Goal: Task Accomplishment & Management: Complete application form

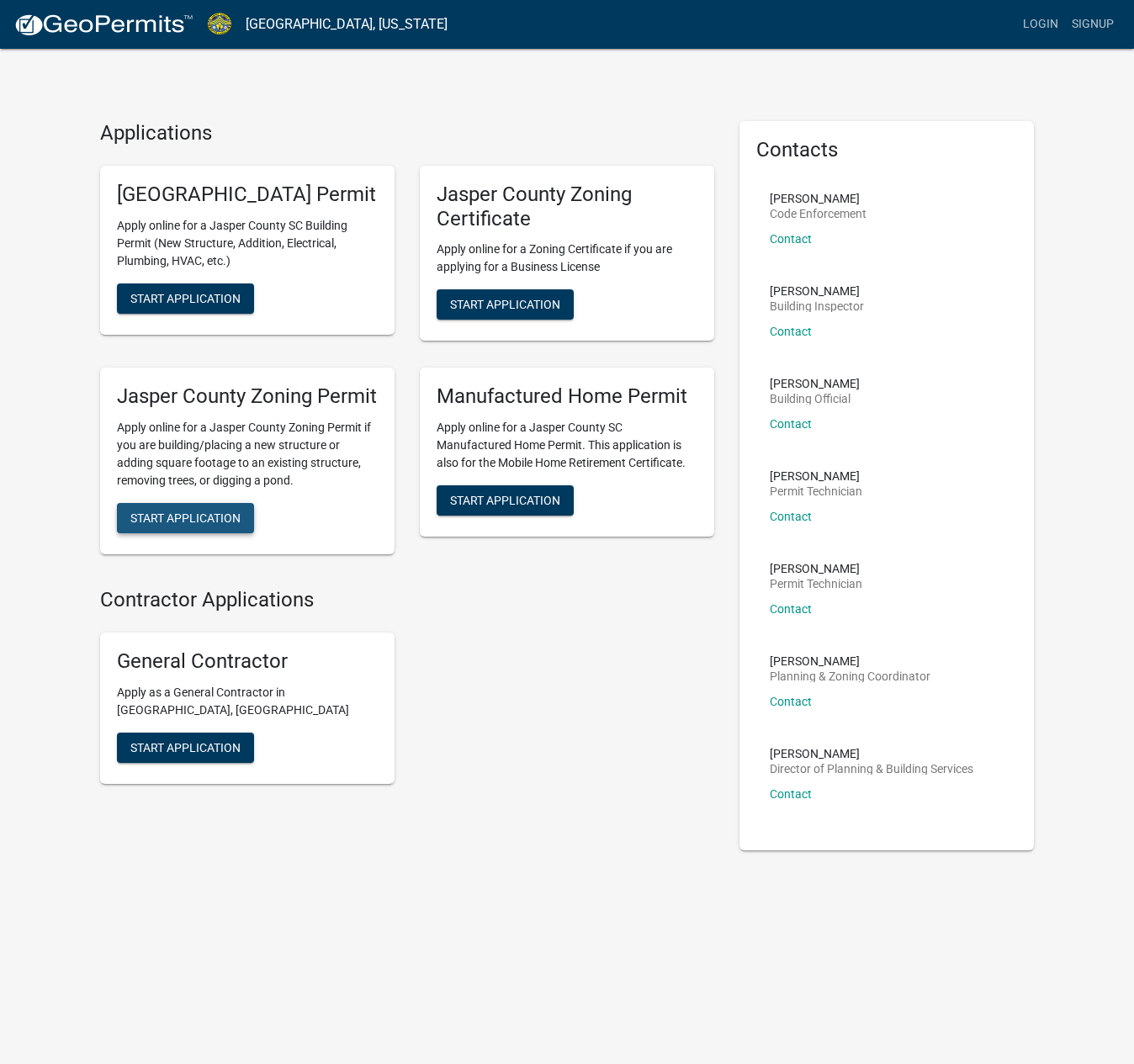
click at [205, 511] on span "Start Application" at bounding box center [185, 518] width 110 height 14
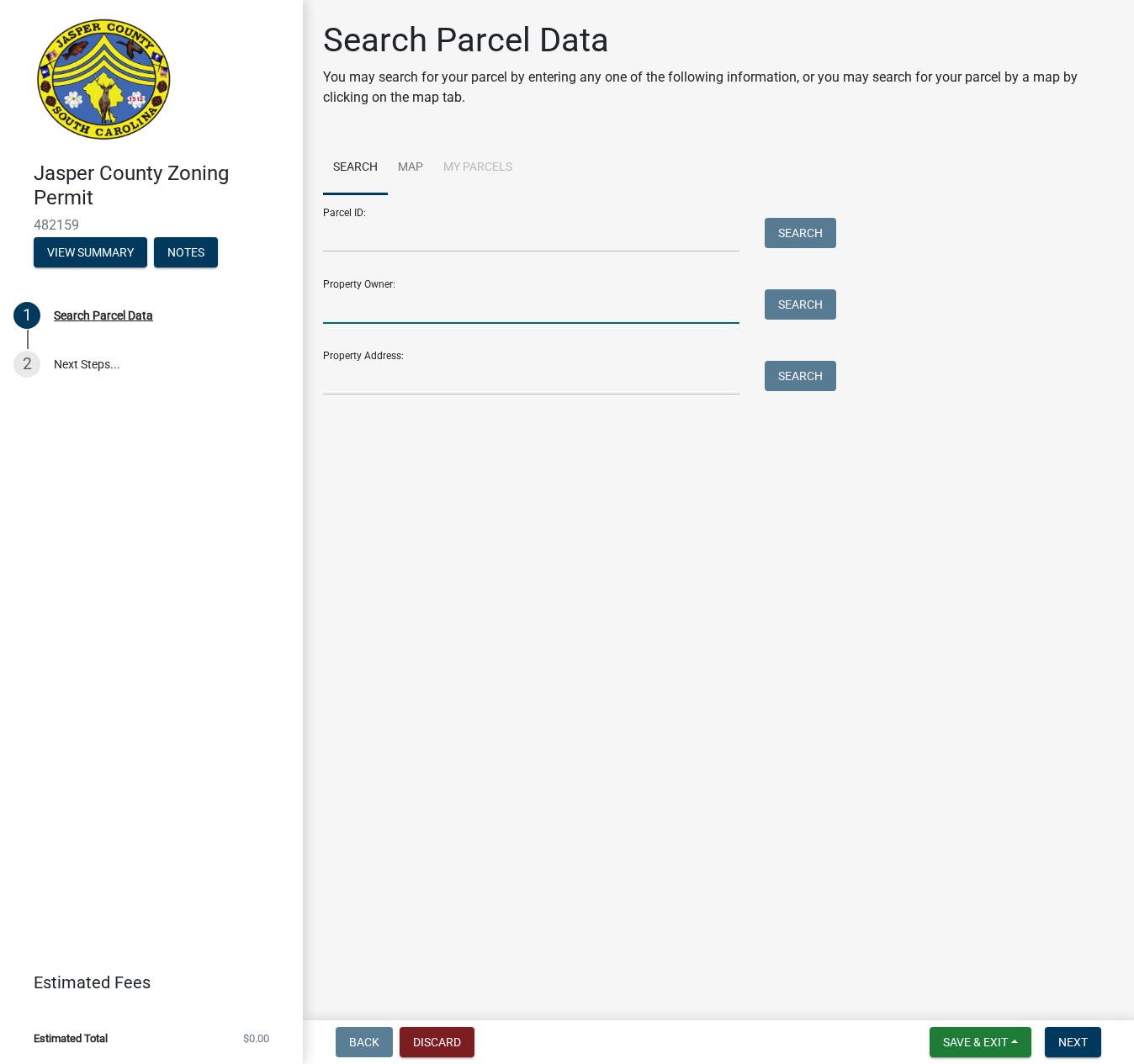
click at [410, 289] on input "Property Owner:" at bounding box center [531, 306] width 417 height 34
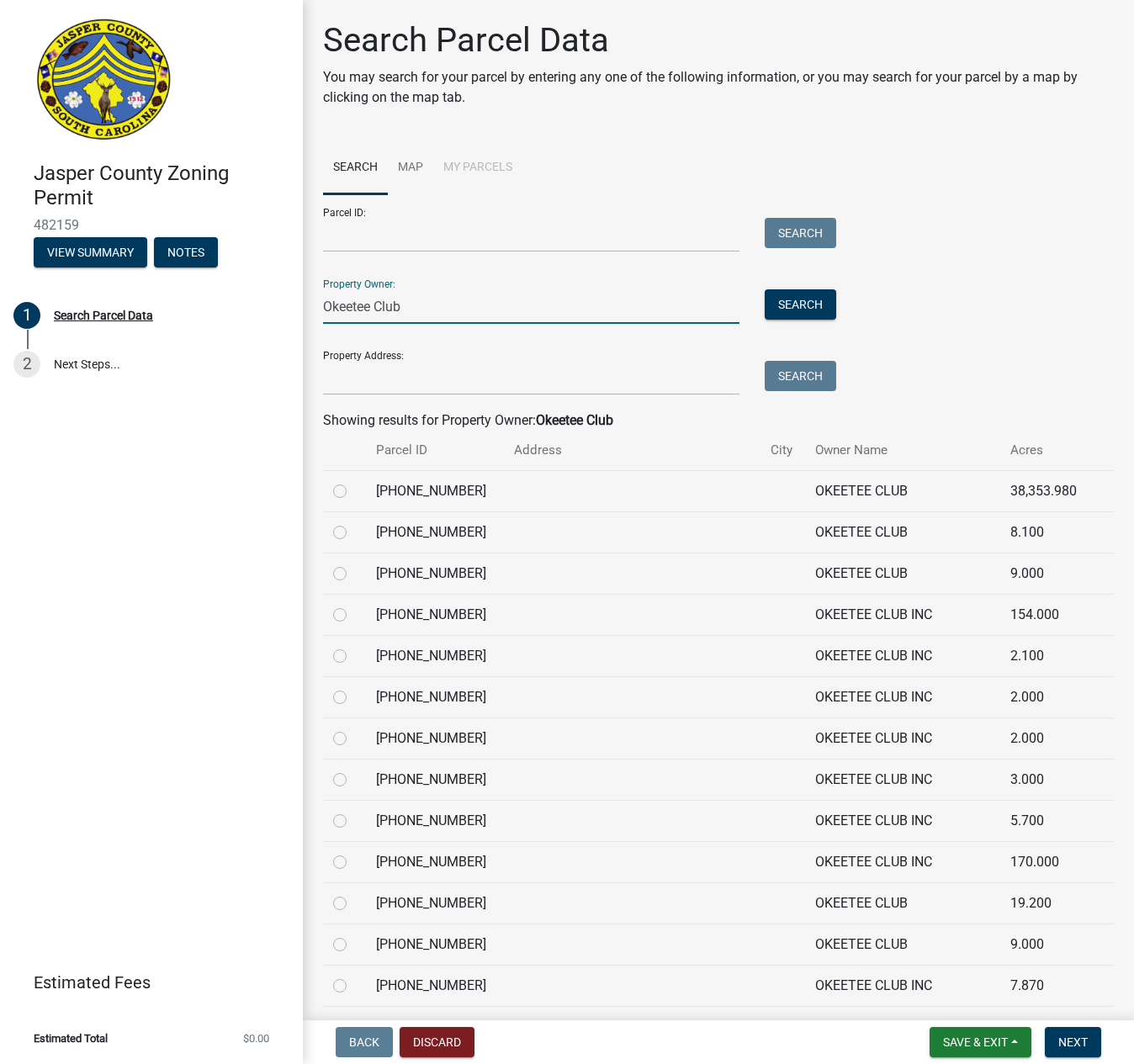
type input "Okeetee Club"
click at [353, 481] on label at bounding box center [353, 481] width 0 height 0
click at [353, 481] on input "radio" at bounding box center [358, 486] width 11 height 11
radio input "true"
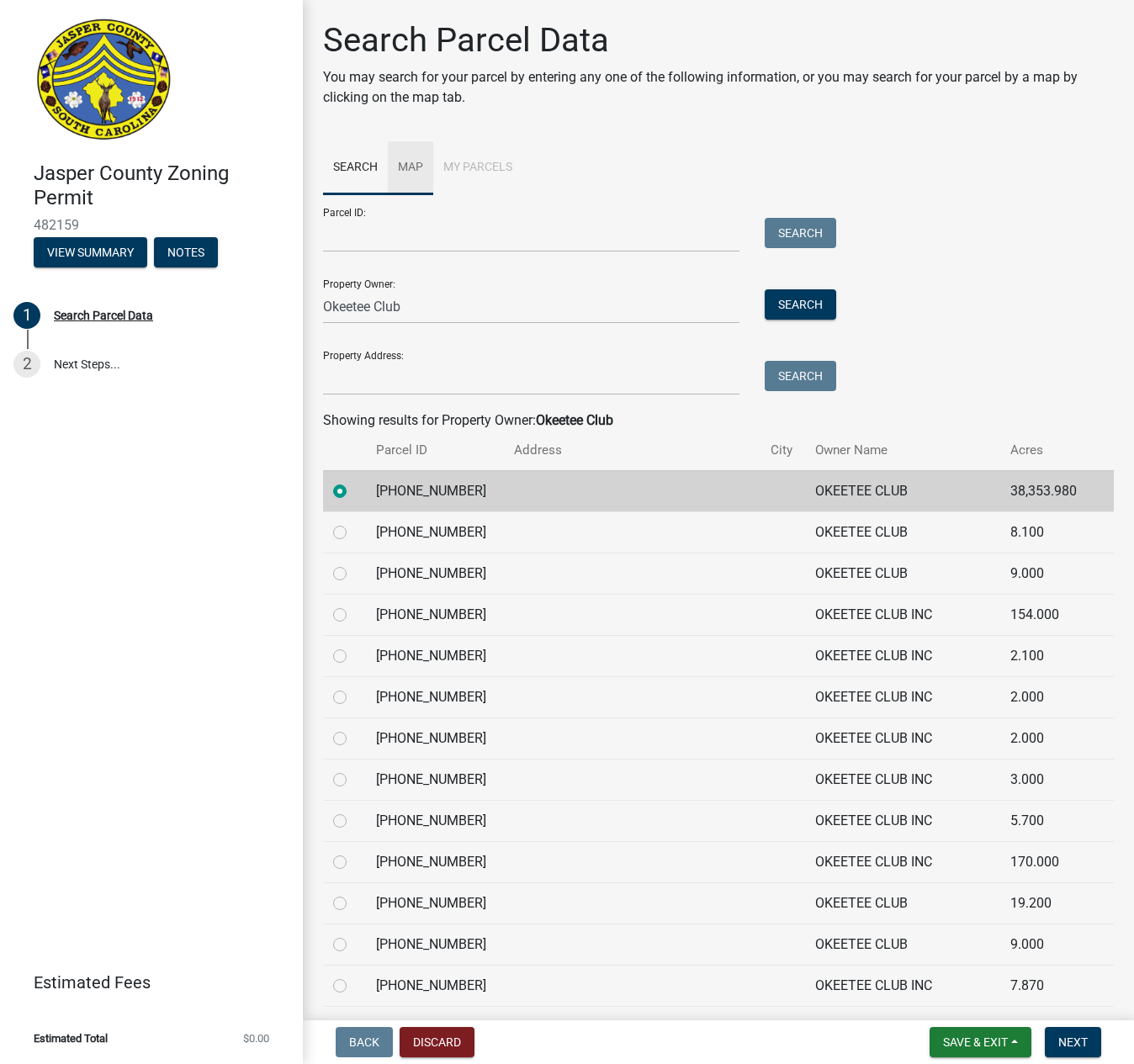
click at [400, 148] on link "Map" at bounding box center [410, 167] width 46 height 54
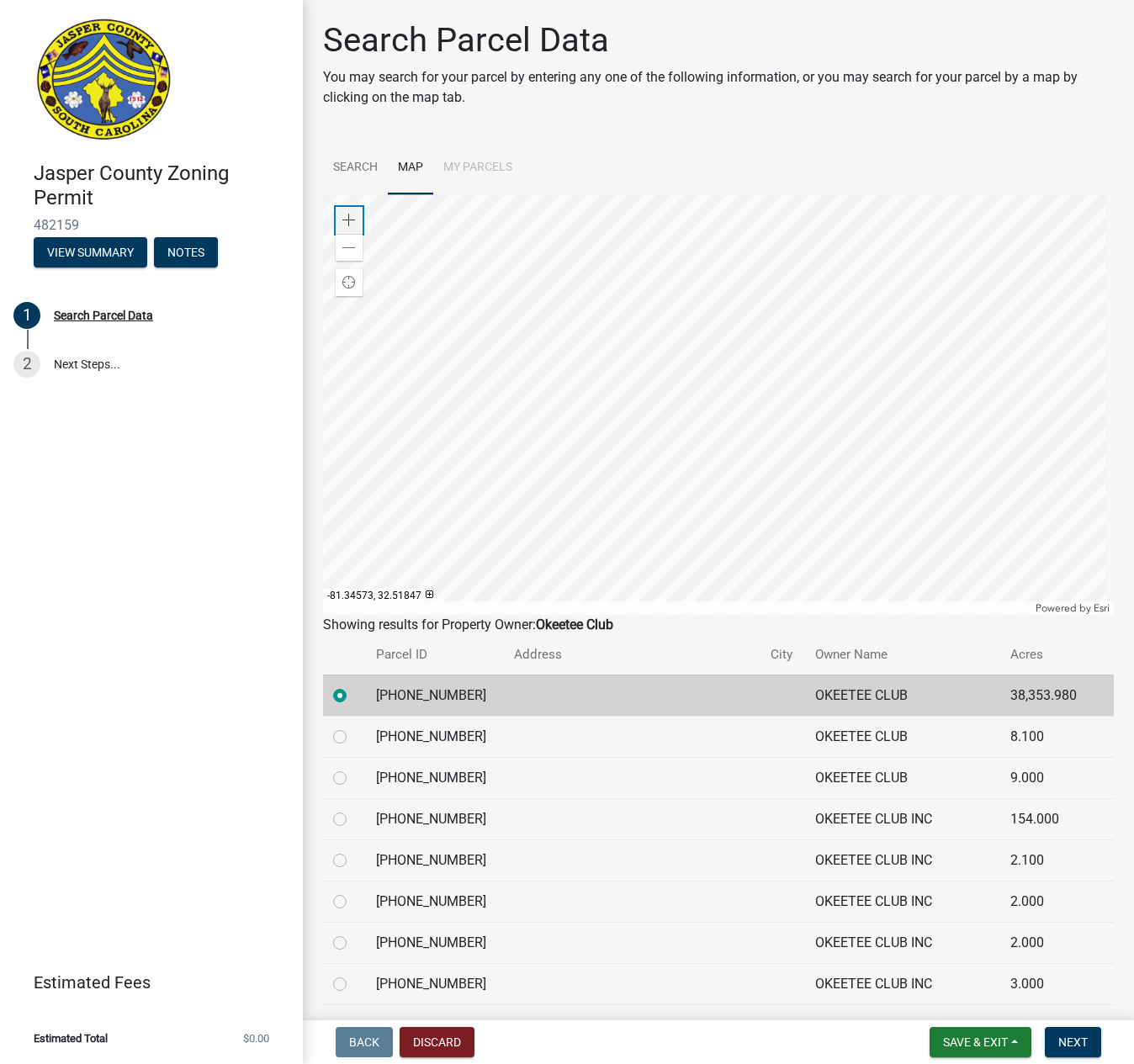
click at [344, 213] on span at bounding box center [349, 220] width 14 height 14
click at [349, 213] on span at bounding box center [349, 220] width 14 height 14
click at [345, 275] on span "Find my location" at bounding box center [349, 282] width 14 height 14
click at [914, 322] on div at bounding box center [718, 405] width 790 height 421
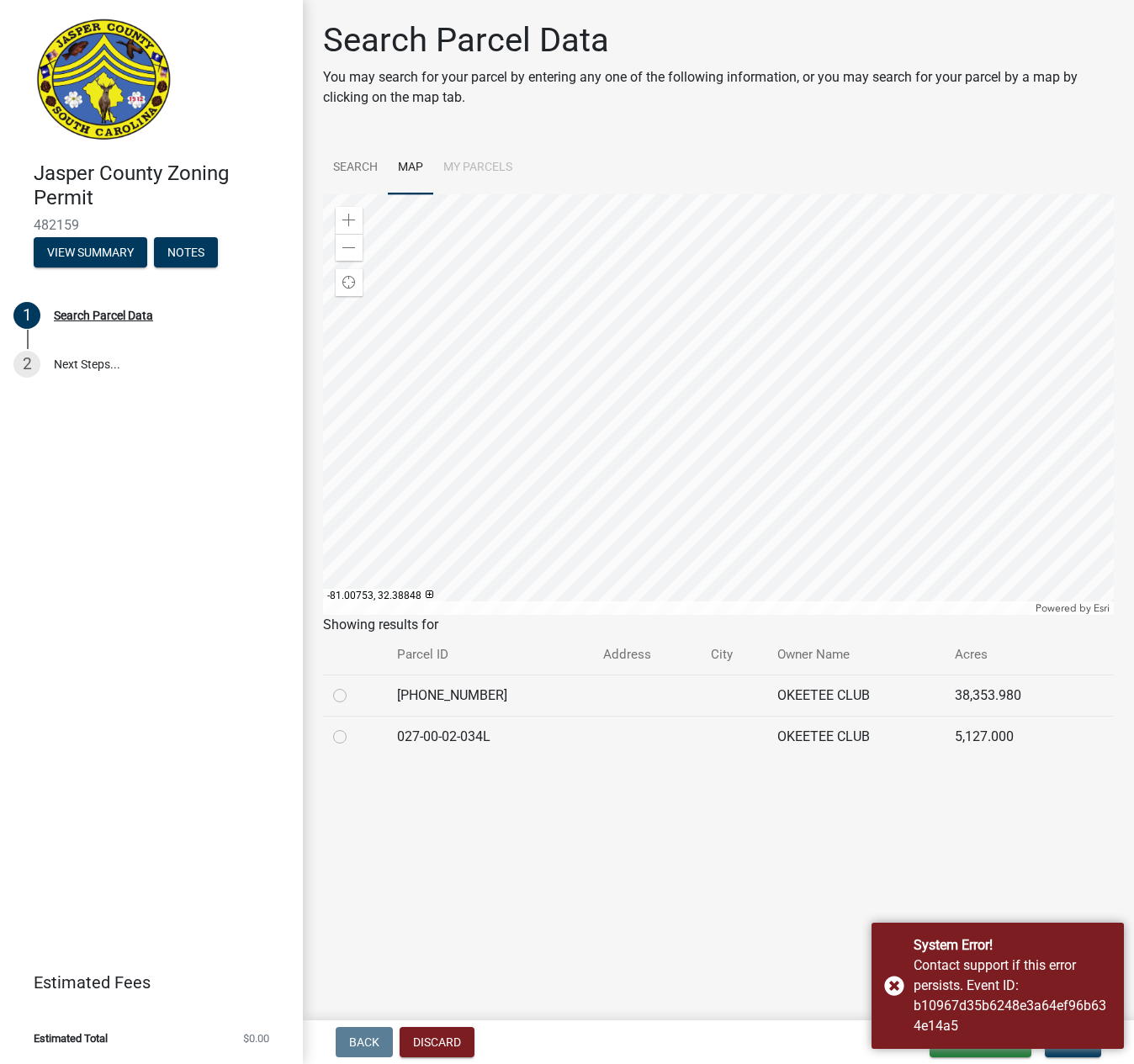
click at [916, 541] on div at bounding box center [718, 405] width 790 height 421
click at [802, 555] on div at bounding box center [718, 405] width 790 height 421
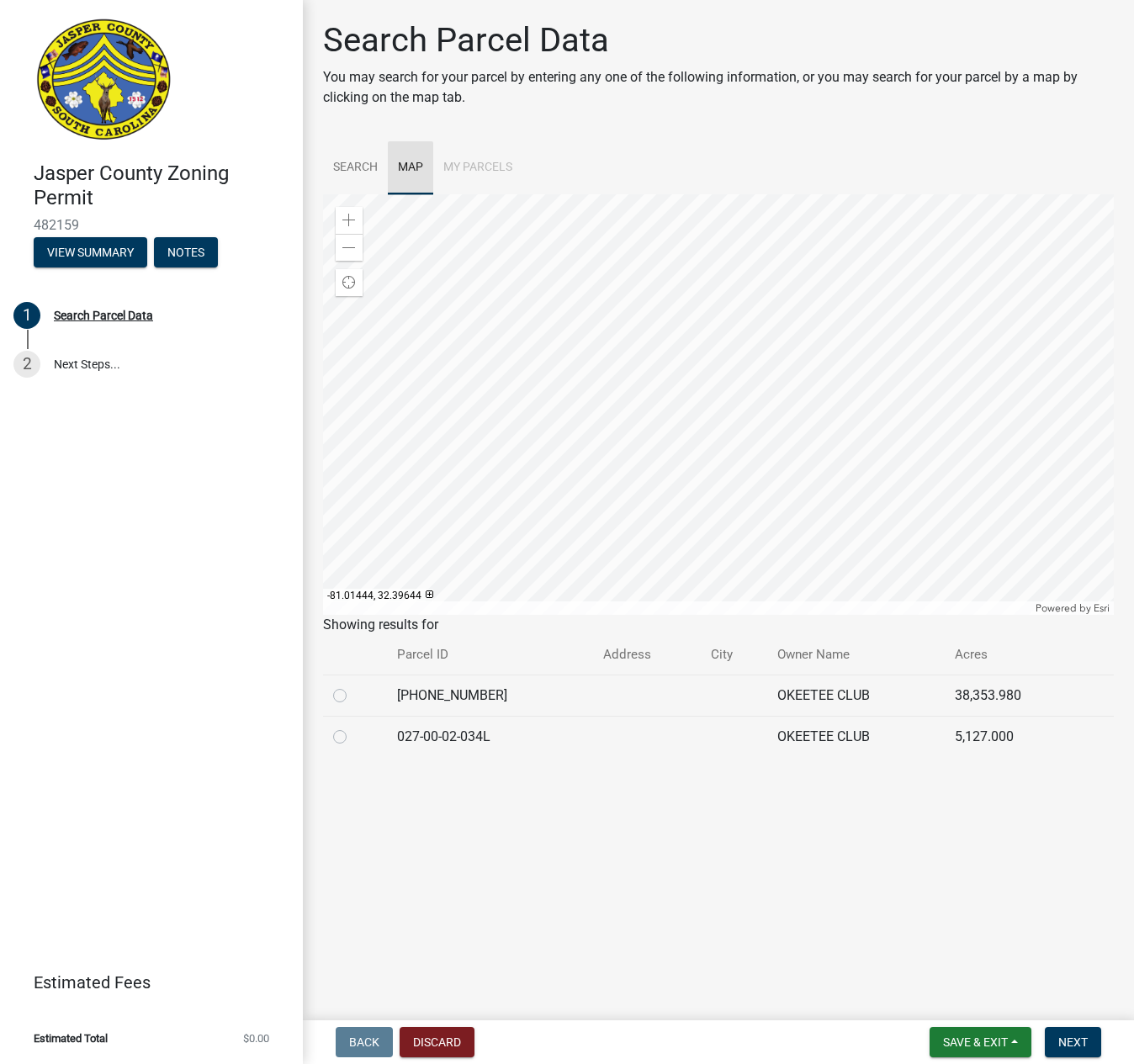
click at [393, 141] on link "Map" at bounding box center [410, 167] width 46 height 54
click at [604, 531] on div at bounding box center [718, 405] width 790 height 421
click at [615, 418] on div at bounding box center [718, 405] width 790 height 421
click at [661, 420] on div at bounding box center [718, 405] width 790 height 421
click at [678, 362] on div at bounding box center [718, 405] width 790 height 421
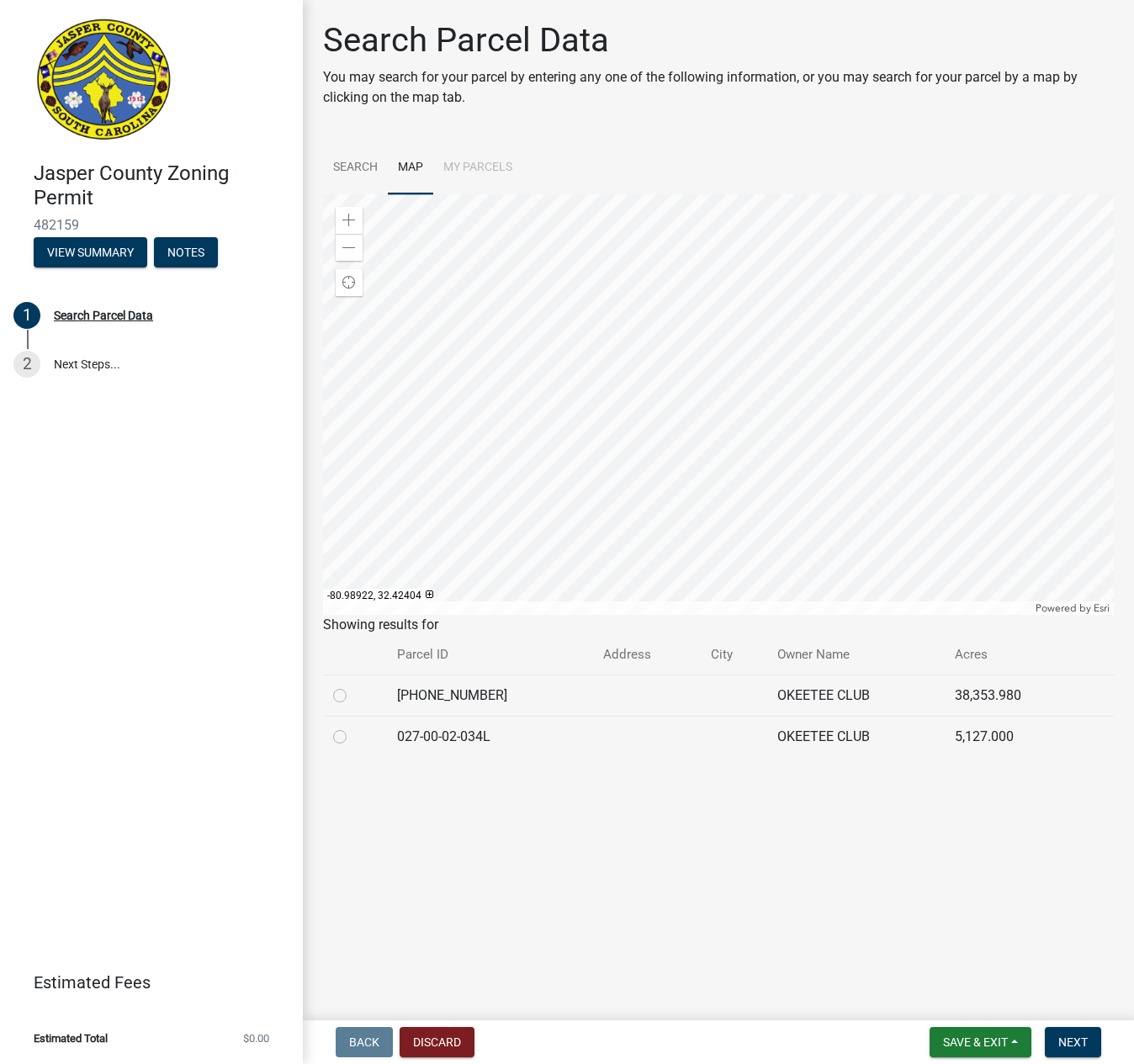
click at [827, 346] on div at bounding box center [718, 405] width 790 height 421
click at [501, 281] on div at bounding box center [718, 405] width 790 height 421
click at [599, 460] on div at bounding box center [718, 405] width 790 height 421
click at [787, 407] on div at bounding box center [718, 405] width 790 height 421
click at [840, 417] on div at bounding box center [718, 405] width 790 height 421
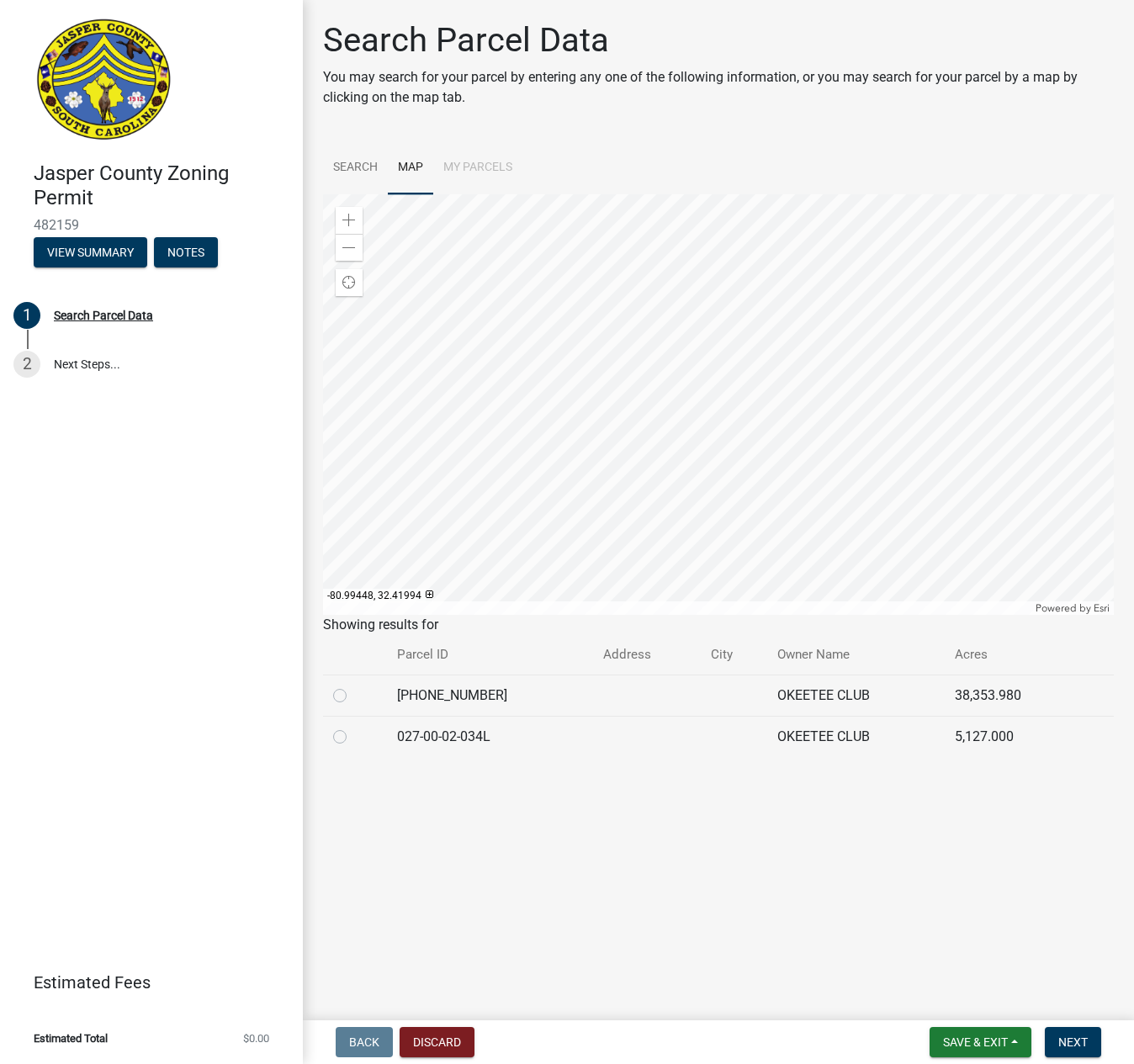
click at [640, 472] on div at bounding box center [718, 405] width 790 height 421
click at [623, 412] on div at bounding box center [718, 405] width 790 height 421
click at [349, 275] on span "Find my location" at bounding box center [349, 283] width 18 height 18
click at [444, 141] on li "My Parcels" at bounding box center [478, 167] width 90 height 54
click at [610, 256] on div at bounding box center [718, 405] width 790 height 421
